Goal: Task Accomplishment & Management: Manage account settings

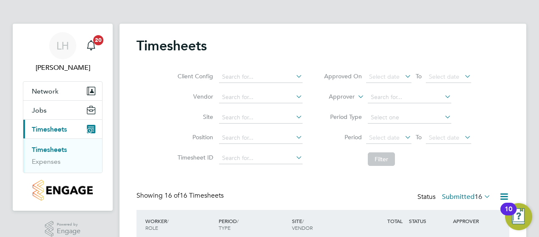
click at [462, 146] on li "Period Select date To Select date" at bounding box center [397, 138] width 168 height 20
drag, startPoint x: 462, startPoint y: 146, endPoint x: 499, endPoint y: 156, distance: 37.9
click at [499, 156] on div "Client Config Vendor Site Position Timesheet ID Approved On Select date To Sele…" at bounding box center [322, 117] width 373 height 108
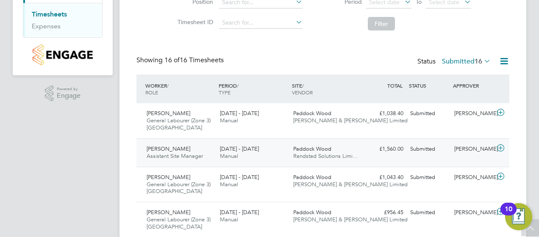
click at [323, 149] on span "Paddock Wood" at bounding box center [312, 148] width 38 height 7
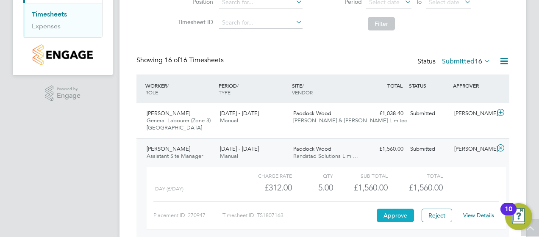
click at [395, 210] on button "Approve" at bounding box center [394, 216] width 37 height 14
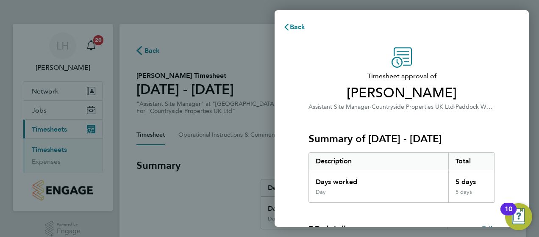
click at [502, 64] on div "Timesheet approval of [PERSON_NAME] Assistant Site Manager · Countryside Proper…" at bounding box center [401, 204] width 207 height 314
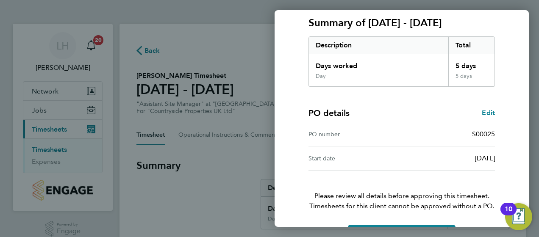
scroll to position [144, 0]
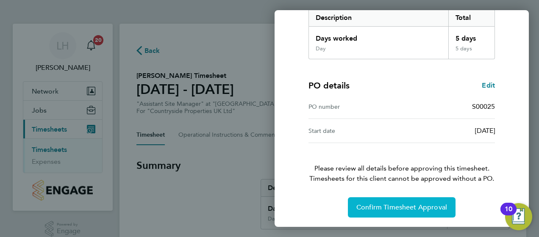
click at [402, 207] on span "Confirm Timesheet Approval" at bounding box center [401, 207] width 91 height 8
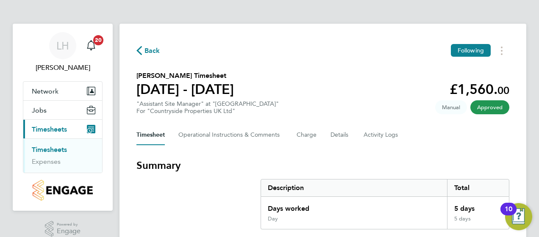
click at [64, 149] on link "Timesheets" at bounding box center [49, 150] width 35 height 8
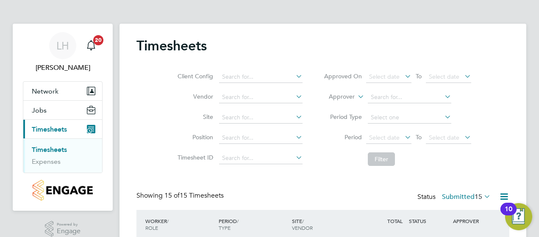
click at [449, 163] on li "Filter" at bounding box center [397, 159] width 168 height 22
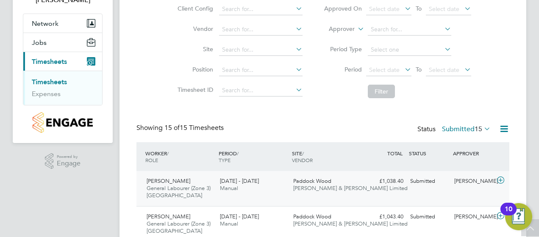
click at [403, 181] on div "£1,038.40 Submitted" at bounding box center [384, 181] width 44 height 14
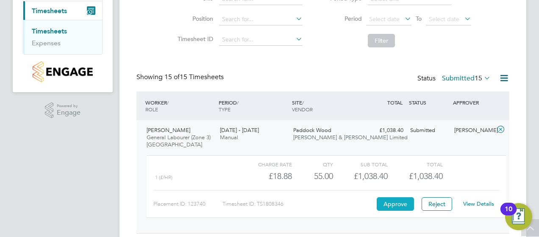
click at [406, 202] on button "Approve" at bounding box center [394, 204] width 37 height 14
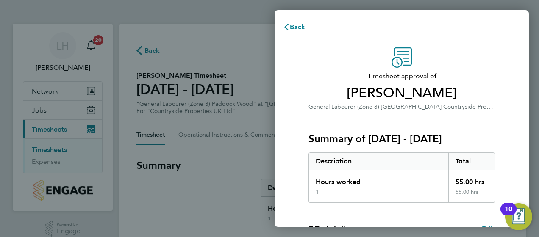
click at [496, 139] on div "Timesheet approval of Paul Axon General Labourer (Zone 3) Paddock Wood · Countr…" at bounding box center [401, 204] width 207 height 314
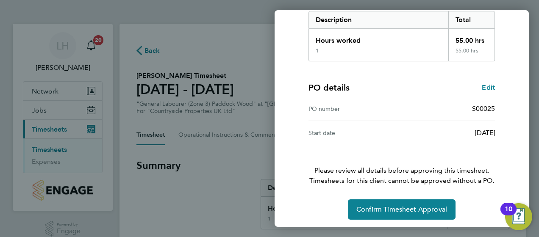
scroll to position [144, 0]
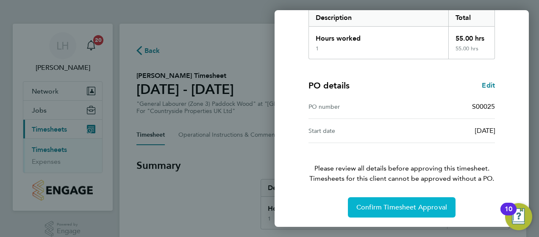
click at [408, 209] on span "Confirm Timesheet Approval" at bounding box center [401, 207] width 91 height 8
